Goal: Task Accomplishment & Management: Complete application form

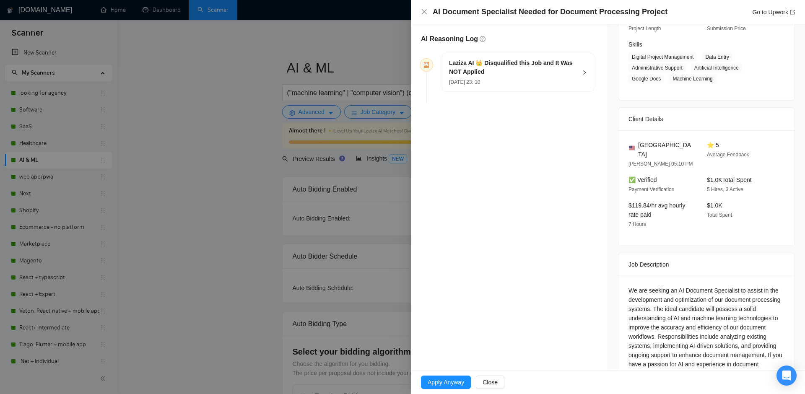
scroll to position [155, 0]
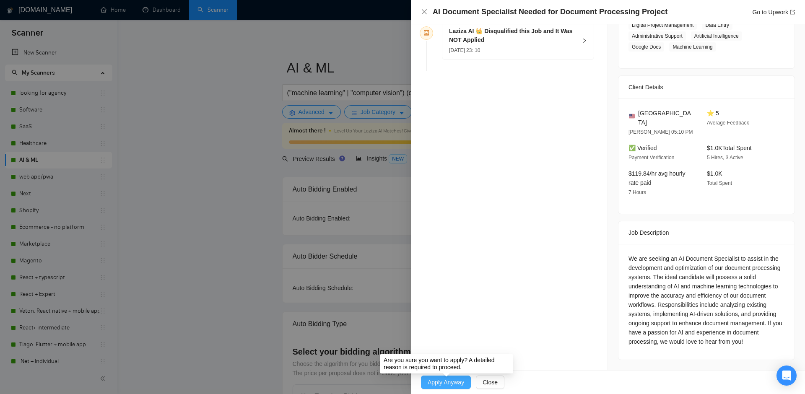
click at [456, 380] on span "Apply Anyway" at bounding box center [446, 382] width 36 height 9
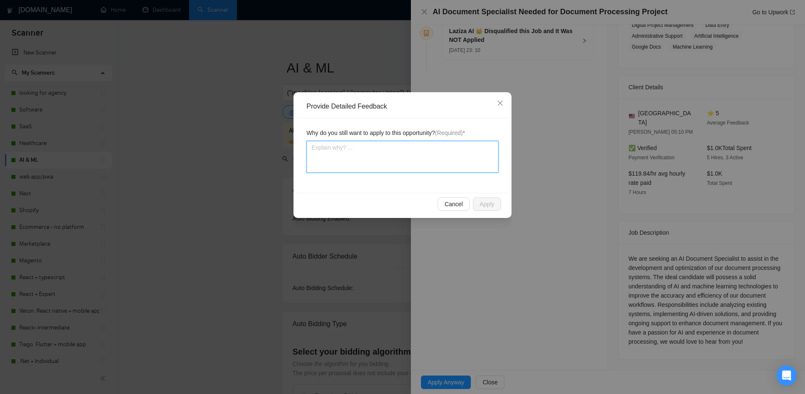
click at [400, 149] on textarea at bounding box center [403, 157] width 192 height 32
type textarea "ьн"
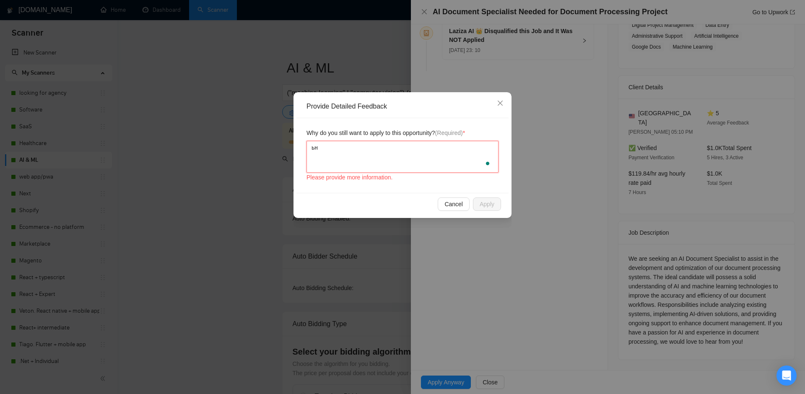
type textarea "ьн"
type textarea "ь"
type textarea "my"
type textarea "my t"
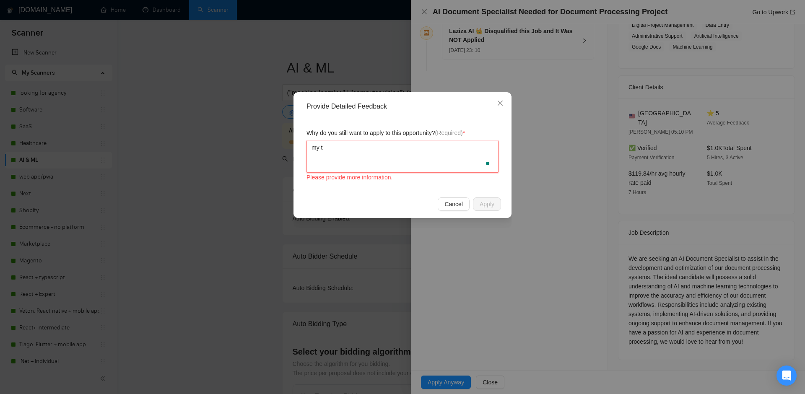
type textarea "my te"
type textarea "my tea"
type textarea "my team"
type textarea "my team h"
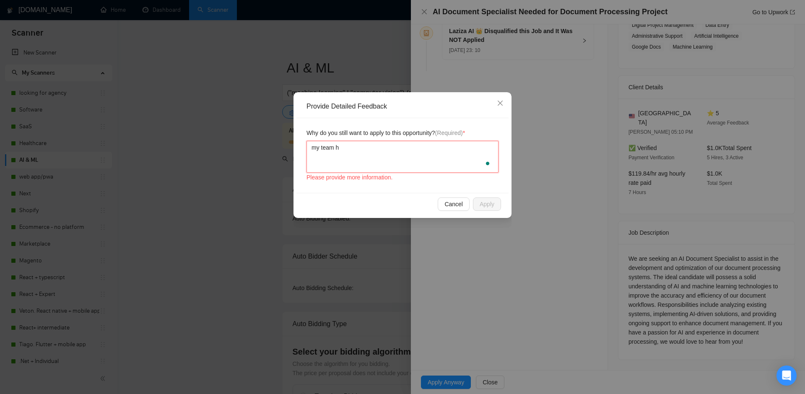
type textarea "my team ha"
type textarea "my team has"
type textarea "my team has r"
type textarea "my team has re"
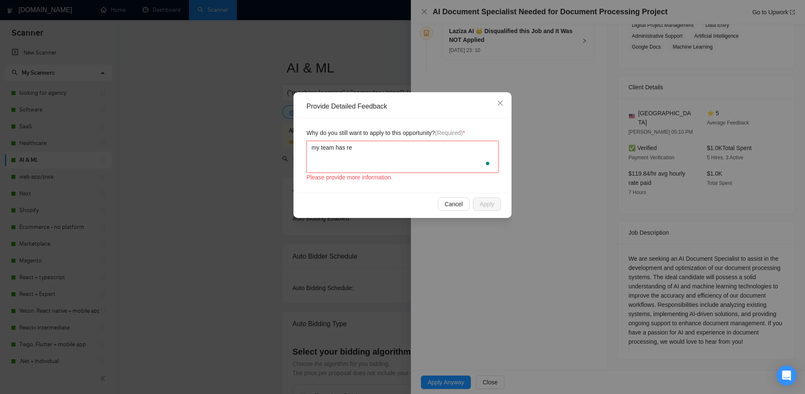
type textarea "my team has rel"
type textarea "my team has rele"
type textarea "my team has relev"
type textarea "my team has releva"
type textarea "my team has relevan"
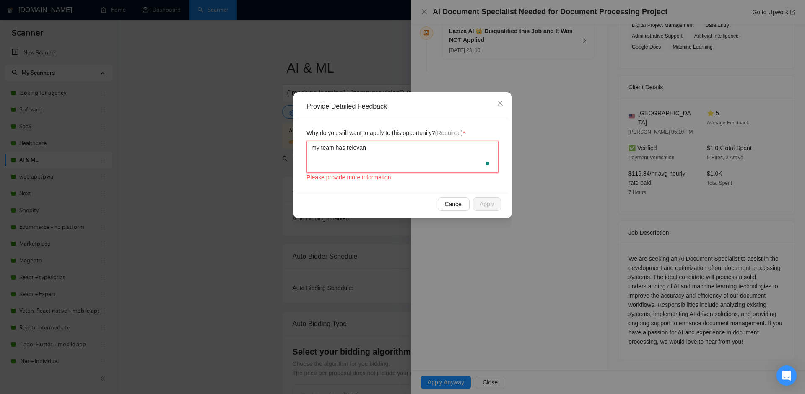
type textarea "my team has relevant"
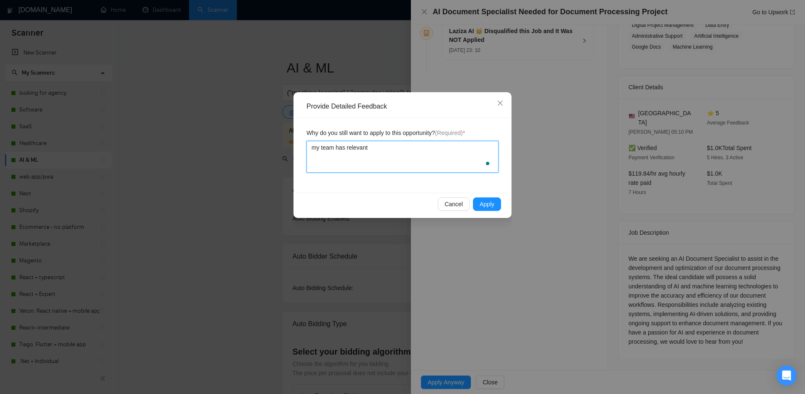
type textarea "my team has relevant e"
type textarea "my team has relevant ex"
type textarea "my team has relevant expe"
type textarea "my team has relevant exper"
type textarea "my team has relevant experi"
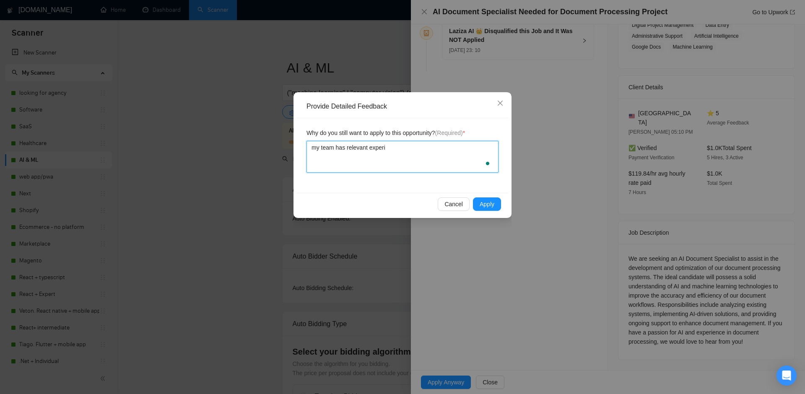
type textarea "my team has relevant experie"
type textarea "my team has relevant experien"
type textarea "my team has relevant experienc"
type textarea "my team has relevant experience"
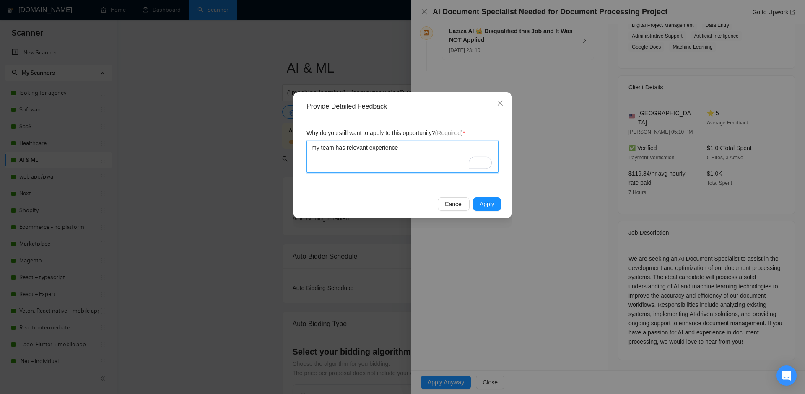
type textarea "my team has relevant experience w"
type textarea "my team has relevant experience wo"
type textarea "my team has relevant experience wor"
type textarea "my team has relevant experience work"
type textarea "my team has relevant experience worki"
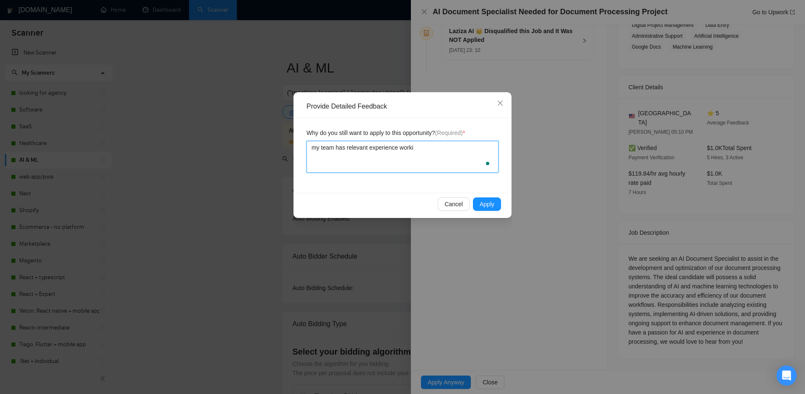
type textarea "my team has relevant experience workin"
type textarea "my team has relevant experience working"
type textarea "my team has relevant experience working o"
type textarea "my team has relevant experience working on"
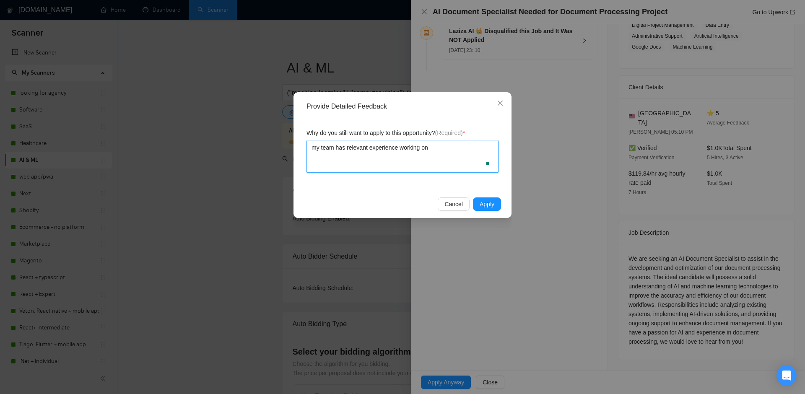
type textarea "my team has relevant experience working on"
type textarea "my team has relevant experience working on si"
type textarea "my team has relevant experience working on simi"
type textarea "my team has relevant experience working on simil"
type textarea "my team has relevant experience working on [PERSON_NAME]"
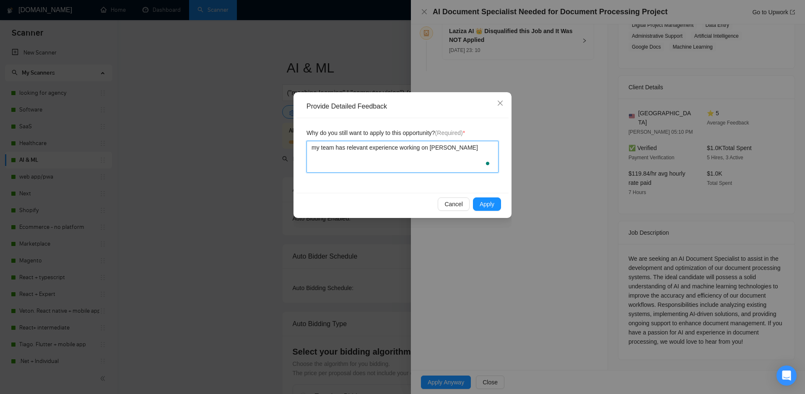
type textarea "my team has relevant experience working on similar"
type textarea "my team has relevant experience working on similar p"
type textarea "my team has relevant experience working on similar pro"
type textarea "my team has relevant experience working on similar proje"
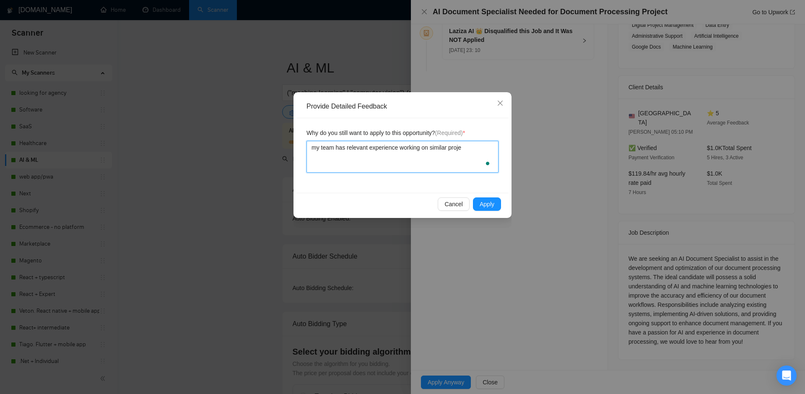
type textarea "my team has relevant experience working on similar projec"
type textarea "my team has relevant experience working on similar project"
type textarea "my team has relevant experience working on similar projects"
